Goal: Task Accomplishment & Management: Manage account settings

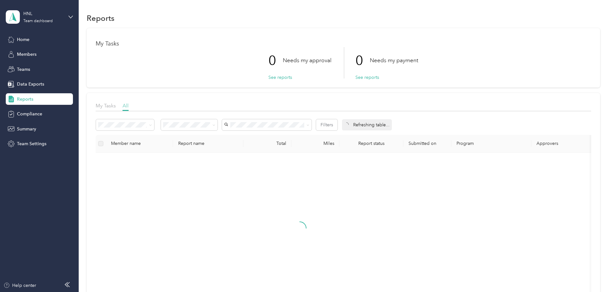
click at [129, 108] on span "All" at bounding box center [126, 105] width 6 height 6
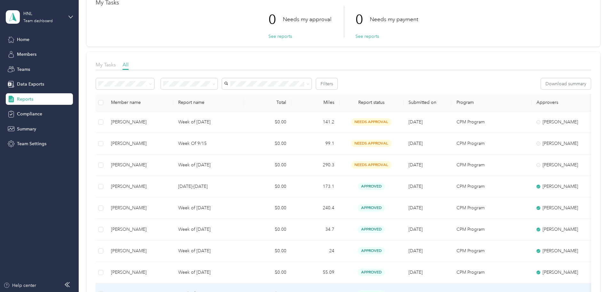
scroll to position [38, 0]
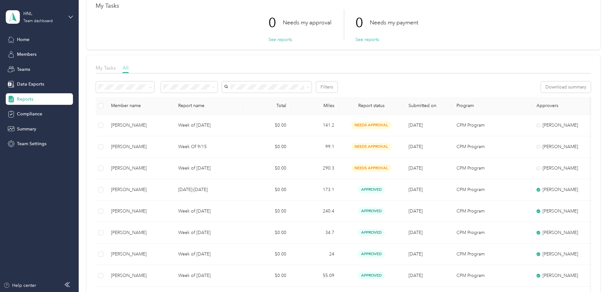
click at [129, 69] on span "All" at bounding box center [126, 68] width 6 height 6
click at [129, 68] on span "All" at bounding box center [126, 68] width 6 height 6
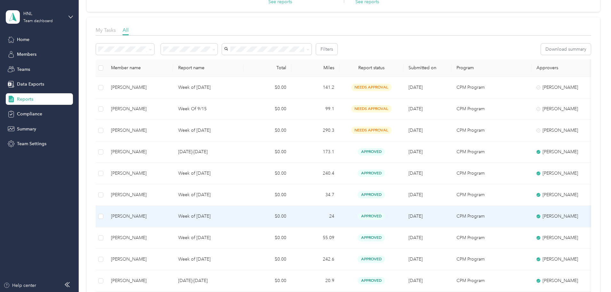
scroll to position [70, 0]
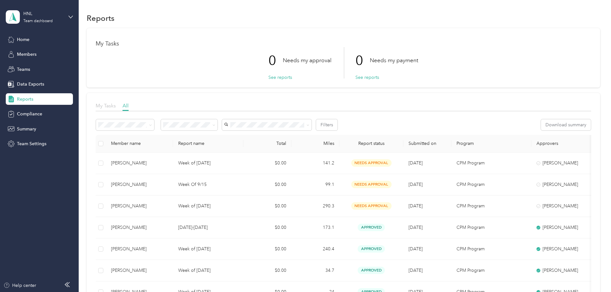
click at [116, 107] on span "My Tasks" at bounding box center [106, 105] width 20 height 6
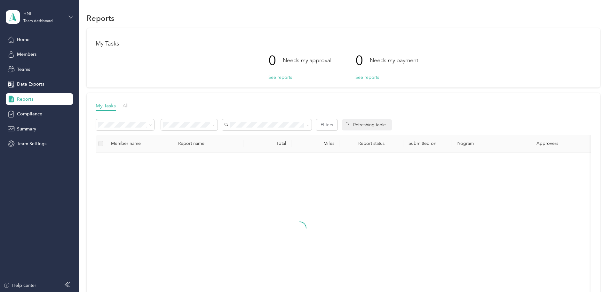
click at [129, 107] on span "All" at bounding box center [126, 105] width 6 height 6
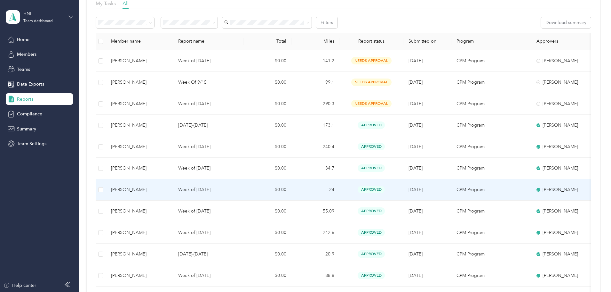
scroll to position [64, 0]
